Goal: Information Seeking & Learning: Learn about a topic

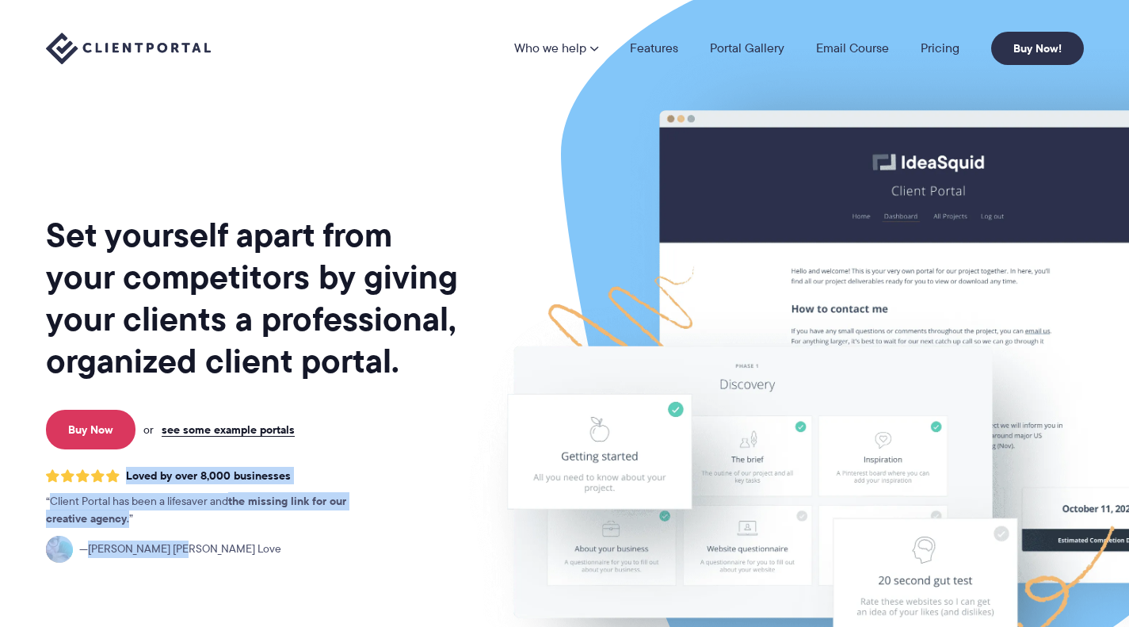
drag, startPoint x: 256, startPoint y: 567, endPoint x: 586, endPoint y: 342, distance: 399.7
click at [449, 441] on div "Set yourself apart from your competitors by giving your clients a professional,…" at bounding box center [565, 386] width 1038 height 772
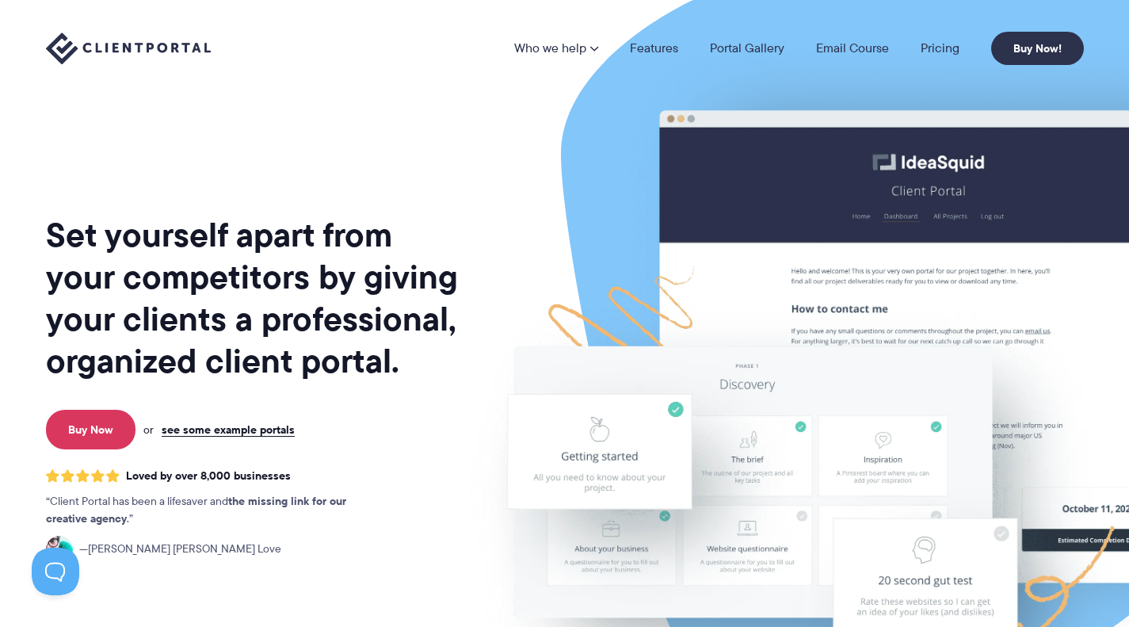
click at [400, 62] on div "Who we help Who we help View pricing Agencies See how Client Portal can help gi…" at bounding box center [565, 48] width 1038 height 33
click at [941, 44] on link "Pricing" at bounding box center [940, 48] width 39 height 13
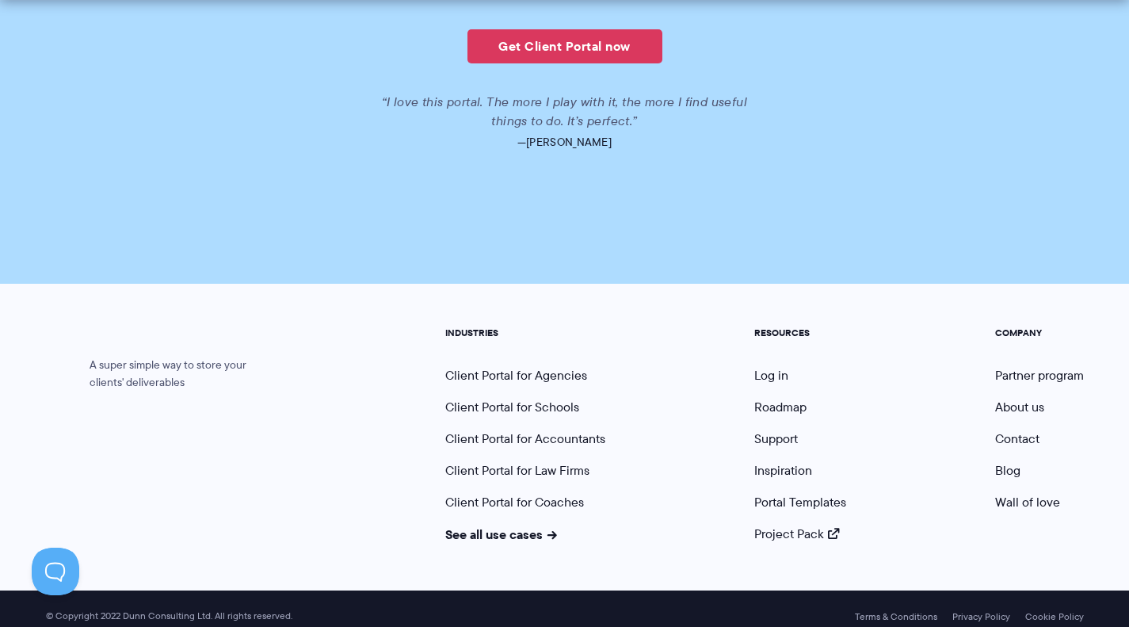
scroll to position [3947, 0]
